Goal: Information Seeking & Learning: Learn about a topic

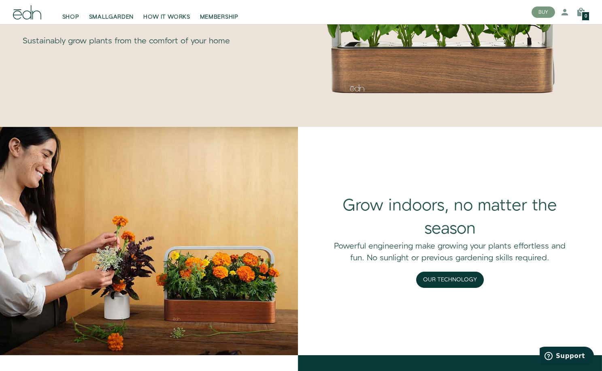
scroll to position [607, 0]
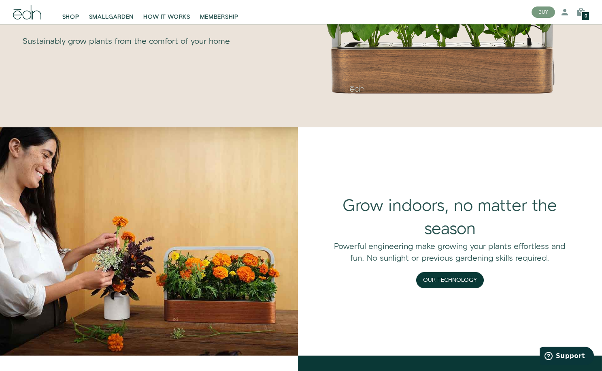
click at [75, 11] on link "SHOP" at bounding box center [71, 12] width 27 height 18
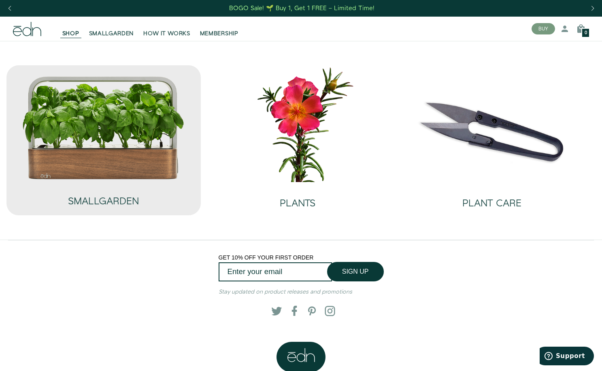
click at [103, 125] on img at bounding box center [103, 127] width 163 height 105
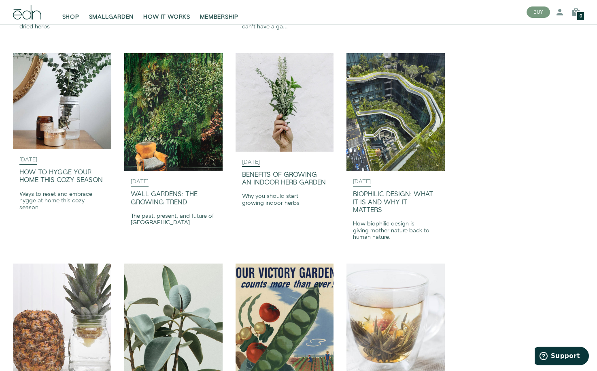
scroll to position [1010, 0]
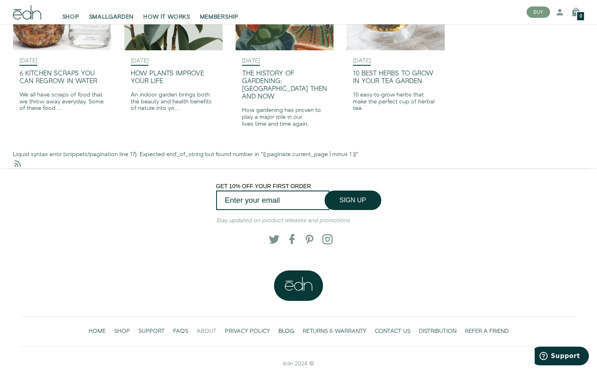
click at [208, 327] on span "ABOUT" at bounding box center [207, 331] width 20 height 8
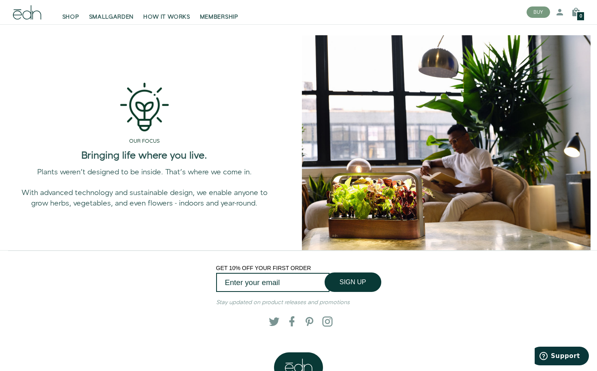
scroll to position [531, 0]
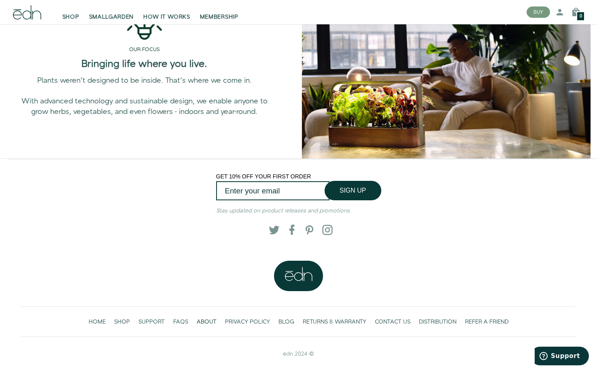
drag, startPoint x: 596, startPoint y: 268, endPoint x: 611, endPoint y: 192, distance: 78.0
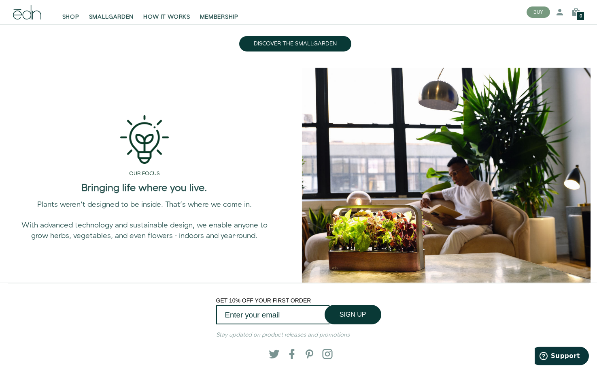
scroll to position [425, 0]
